Goal: Information Seeking & Learning: Find specific fact

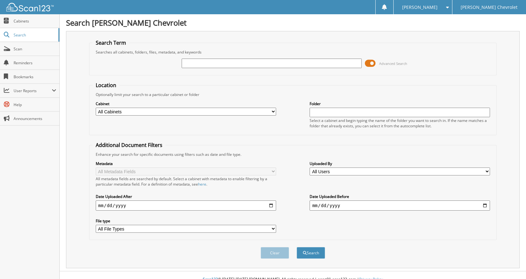
click at [203, 64] on input "text" at bounding box center [272, 62] width 181 height 9
type input "5"
click at [218, 64] on input "5GAERBK" at bounding box center [272, 62] width 181 height 9
type input "[US_VEHICLE_IDENTIFICATION_NUMBER]"
click at [316, 254] on button "Search" at bounding box center [311, 253] width 28 height 12
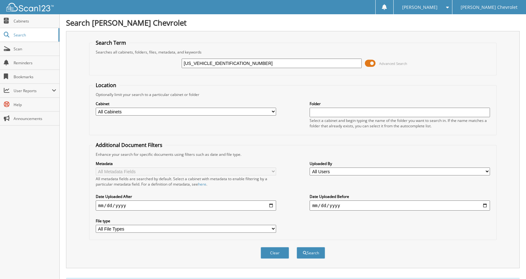
click at [274, 109] on select "All Cabinets ACCOUNTS PAYABLE ACCOUNTS RECEIVABLE CAR DEALS CDK ACCOUNTS PAYABL…" at bounding box center [186, 112] width 181 height 8
select select "24214"
click at [96, 108] on select "All Cabinets ACCOUNTS PAYABLE ACCOUNTS RECEIVABLE CAR DEALS CDK ACCOUNTS PAYABL…" at bounding box center [186, 112] width 181 height 8
click at [311, 255] on button "Search" at bounding box center [311, 253] width 28 height 12
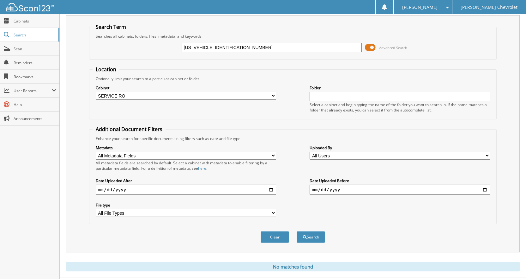
scroll to position [31, 0]
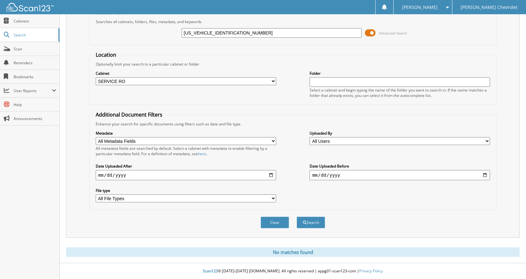
click at [272, 196] on select "All File Types PDF PNG WEBP" at bounding box center [186, 198] width 181 height 8
click at [360, 196] on div "Metadata All Metadata Fields Home Phone Stock No Owner RO Date Work Phone Plate…" at bounding box center [293, 165] width 401 height 79
click at [340, 175] on input "date" at bounding box center [400, 175] width 181 height 10
click at [324, 174] on input "date" at bounding box center [400, 175] width 181 height 10
type input "[DATE]"
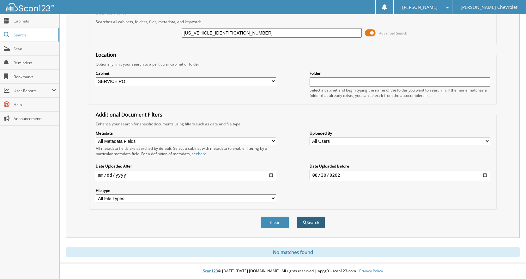
click at [308, 222] on button "Search" at bounding box center [311, 222] width 28 height 12
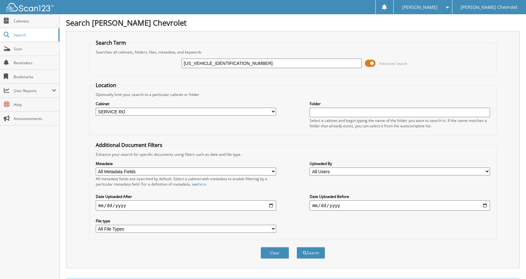
click at [352, 172] on select "All Users Adriana Smith Carla Goodwin Chaniyah Bell Dave Fore debbie boatright …" at bounding box center [400, 171] width 181 height 8
select select "37901"
click at [310, 167] on select "All Users [PERSON_NAME] [PERSON_NAME] [PERSON_NAME] [PERSON_NAME] [PERSON_NAME]…" at bounding box center [400, 171] width 181 height 8
click at [310, 250] on button "Search" at bounding box center [311, 253] width 28 height 12
click at [255, 61] on input "[US_VEHICLE_IDENTIFICATION_NUMBER]" at bounding box center [272, 62] width 181 height 9
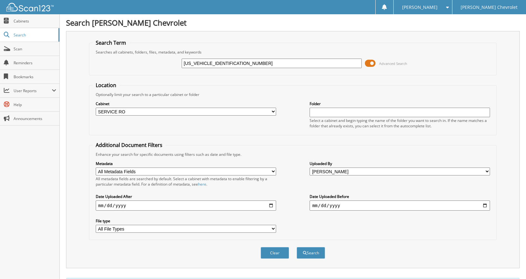
click at [212, 63] on input "[US_VEHICLE_IDENTIFICATION_NUMBER]" at bounding box center [272, 62] width 181 height 9
type input "PJ162023"
click at [312, 252] on button "Search" at bounding box center [311, 253] width 28 height 12
click at [231, 64] on input "PJ162023" at bounding box center [272, 62] width 181 height 9
type input "P"
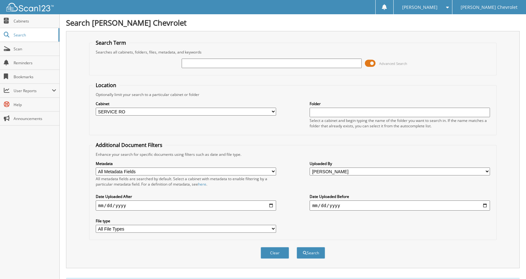
click at [150, 170] on select "All Metadata Fields Home Phone Stock No Owner RO Date Work Phone Plate No VIN" at bounding box center [186, 171] width 181 height 8
click at [96, 167] on select "All Metadata Fields Home Phone Stock No Owner RO Date Work Phone Plate No VIN" at bounding box center [186, 171] width 181 height 8
click at [175, 170] on select "All Metadata Fields Home Phone Stock No Owner RO Date Work Phone Plate No VIN" at bounding box center [186, 171] width 181 height 8
select select "VIN"
click at [96, 167] on select "All Metadata Fields Home Phone Stock No Owner RO Date Work Phone Plate No VIN" at bounding box center [186, 171] width 181 height 8
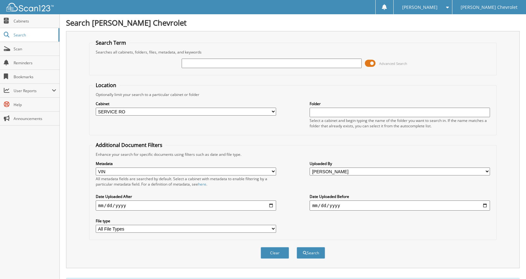
click at [220, 62] on input "text" at bounding box center [272, 62] width 181 height 9
type input "5GAERBKWXPJ162023"
click at [311, 253] on button "Search" at bounding box center [311, 253] width 28 height 12
select select "VIN"
click at [488, 171] on select "All Users [PERSON_NAME] [PERSON_NAME] [PERSON_NAME] [PERSON_NAME] [PERSON_NAME]…" at bounding box center [400, 171] width 181 height 8
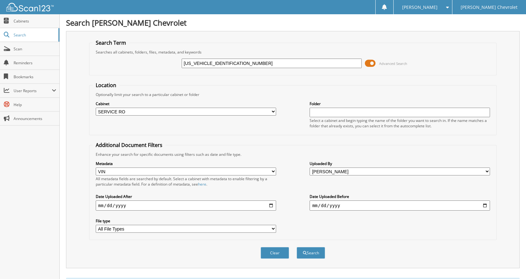
select select
click at [310, 167] on select "All Users Adriana Smith Carla Goodwin Chaniyah Bell Dave Fore debbie boatright …" at bounding box center [400, 171] width 181 height 8
click at [311, 249] on button "Search" at bounding box center [311, 253] width 28 height 12
select select "VIN"
click at [264, 109] on select "All Cabinets ACCOUNTS PAYABLE ACCOUNTS RECEIVABLE CAR DEALS CDK ACCOUNTS PAYABL…" at bounding box center [186, 112] width 181 height 8
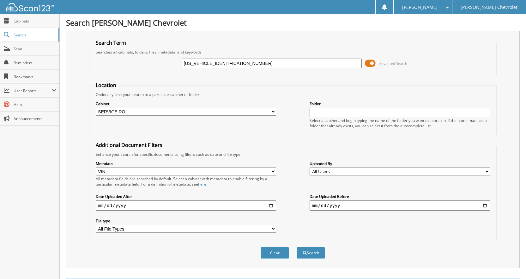
click at [81, 128] on div "Search Term Searches all cabinets, folders, files, metadata, and keywords 5GAER…" at bounding box center [293, 149] width 454 height 237
click at [144, 171] on select "All Metadata Fields Home Phone Stock No Owner RO Date Work Phone Plate No VIN" at bounding box center [186, 171] width 181 height 8
click at [138, 260] on div "Clear Search" at bounding box center [293, 253] width 408 height 26
click at [138, 172] on select "All Metadata Fields Home Phone Stock No Owner RO Date Work Phone Plate No VIN" at bounding box center [186, 171] width 181 height 8
click at [282, 190] on div "Metadata All Metadata Fields Home Phone Stock No Owner RO Date Work Phone Plate…" at bounding box center [293, 196] width 401 height 79
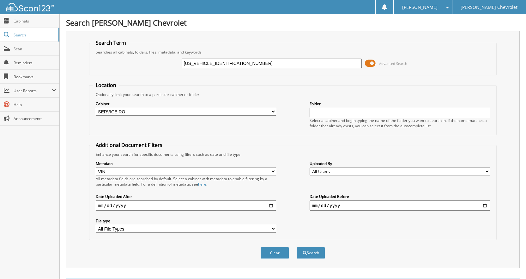
click at [144, 228] on select "All File Types PDF PNG WEBP" at bounding box center [186, 228] width 181 height 8
click at [314, 252] on button "Search" at bounding box center [311, 253] width 28 height 12
select select "VIN"
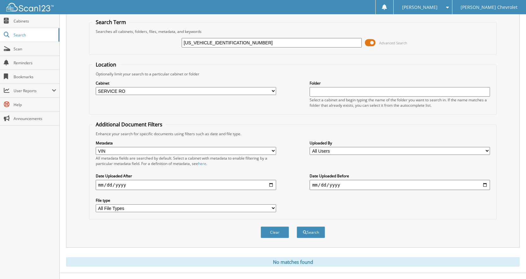
scroll to position [31, 0]
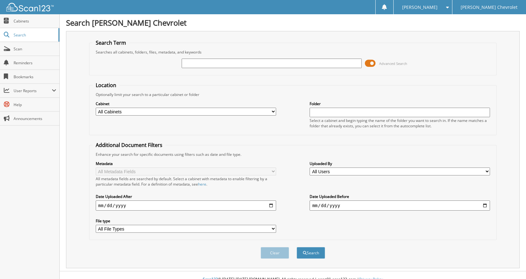
click at [229, 59] on input "text" at bounding box center [272, 62] width 181 height 9
click at [314, 82] on fieldset "Location Optionally limit your search to a particular cabinet or folder Cabinet…" at bounding box center [293, 108] width 408 height 53
click at [352, 109] on input "text" at bounding box center [400, 112] width 181 height 9
click at [280, 153] on div "Enhance your search for specific documents using filters such as date and file …" at bounding box center [293, 153] width 401 height 5
click at [346, 168] on select "All Users Adriana Smith Carla Goodwin Chaniyah Bell Dave Fore debbie boatright …" at bounding box center [400, 171] width 181 height 8
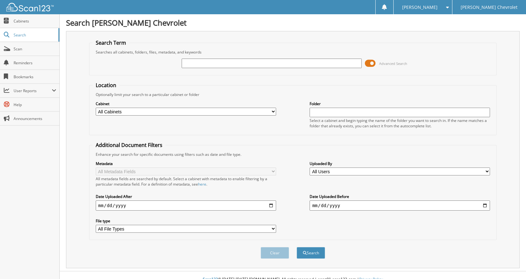
click at [296, 178] on div "Metadata All Metadata Fields All metadata fields are searched by default. Selec…" at bounding box center [293, 196] width 401 height 79
click at [146, 228] on select "All File Types PDF PNG WEBP" at bounding box center [186, 228] width 181 height 8
click at [147, 228] on select "All File Types PDF PNG WEBP" at bounding box center [186, 228] width 181 height 8
click at [149, 111] on select "All Cabinets ACCOUNTS PAYABLE ACCOUNTS RECEIVABLE CAR DEALS CDK ACCOUNTS PAYABL…" at bounding box center [186, 112] width 181 height 8
select select "24214"
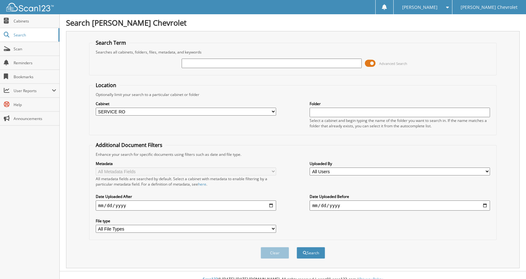
click at [96, 108] on select "All Cabinets ACCOUNTS PAYABLE ACCOUNTS RECEIVABLE CAR DEALS CDK ACCOUNTS PAYABL…" at bounding box center [186, 112] width 181 height 8
click at [157, 169] on select "All Metadata Fields Home Phone Stock No Owner RO Date Work Phone Plate No VIN" at bounding box center [186, 171] width 181 height 8
click at [96, 167] on select "All Metadata Fields Home Phone Stock No Owner RO Date Work Phone Plate No VIN" at bounding box center [186, 171] width 181 height 8
click at [132, 167] on div "Metadata All Metadata Fields Home Phone Stock No Owner RO Date Work Phone Plate…" at bounding box center [186, 173] width 181 height 27
click at [134, 172] on select "All Metadata Fields Home Phone Stock No Owner RO Date Work Phone Plate No VIN" at bounding box center [186, 171] width 181 height 8
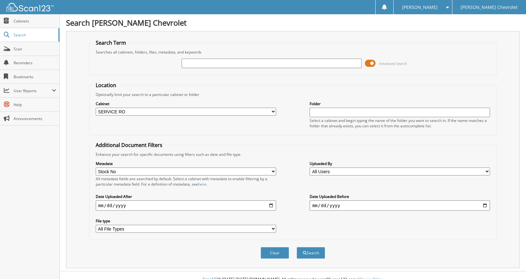
select select "VIN"
click at [96, 167] on select "All Metadata Fields Home Phone Stock No Owner RO Date Work Phone Plate No VIN" at bounding box center [186, 171] width 181 height 8
click at [368, 63] on span at bounding box center [370, 62] width 11 height 9
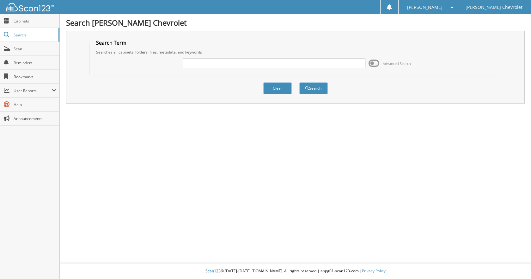
click at [220, 63] on input "text" at bounding box center [274, 62] width 182 height 9
type input "G"
type input "5GAERBKWXPJ162023"
click at [321, 86] on button "Search" at bounding box center [313, 88] width 28 height 12
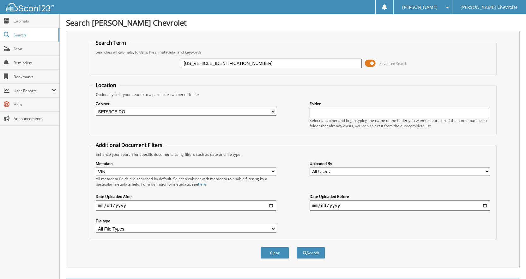
select select "VIN"
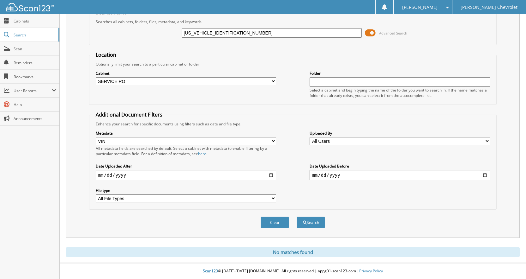
click at [366, 34] on span at bounding box center [370, 32] width 11 height 9
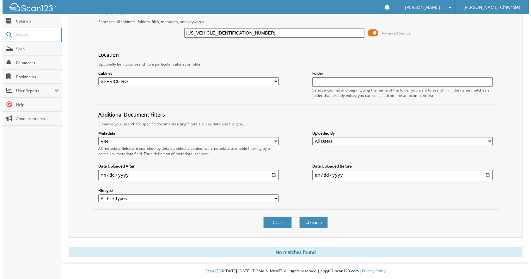
scroll to position [0, 0]
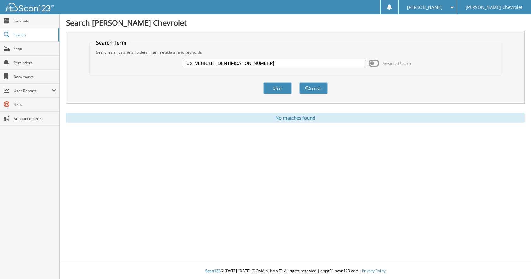
click at [252, 65] on input "5GAERBKWXPJ162023" at bounding box center [274, 62] width 182 height 9
type input "5"
type input "4NB56-2023"
click at [314, 89] on button "Search" at bounding box center [313, 88] width 28 height 12
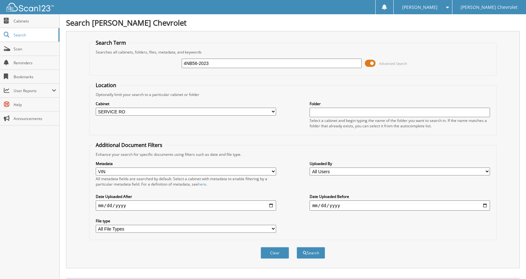
select select "VIN"
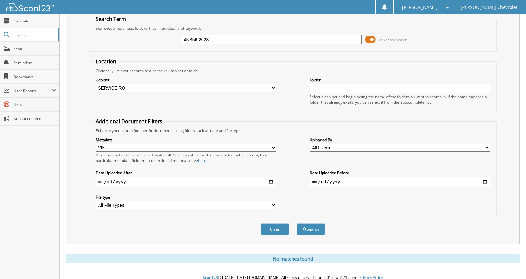
scroll to position [31, 0]
